Goal: Find specific page/section: Find specific page/section

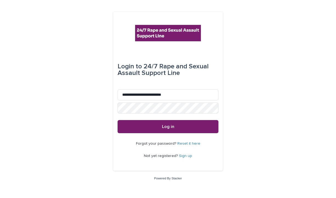
click at [168, 123] on button "Log in" at bounding box center [168, 126] width 101 height 13
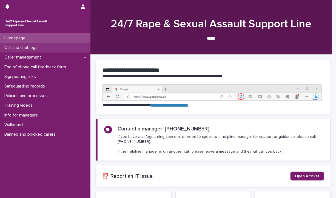
click at [42, 47] on p "Call and chat logs" at bounding box center [22, 47] width 40 height 5
